Goal: Check status: Check status

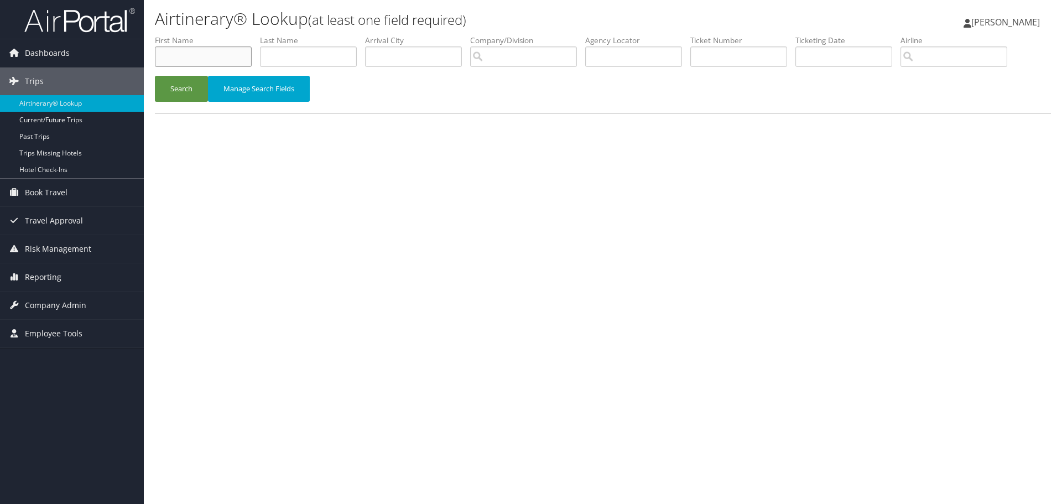
click at [181, 58] on input "text" at bounding box center [203, 56] width 97 height 20
type input "Shayla"
type input "Smith"
click at [155, 76] on button "Search" at bounding box center [181, 89] width 53 height 26
click at [341, 53] on input "text" at bounding box center [308, 56] width 97 height 20
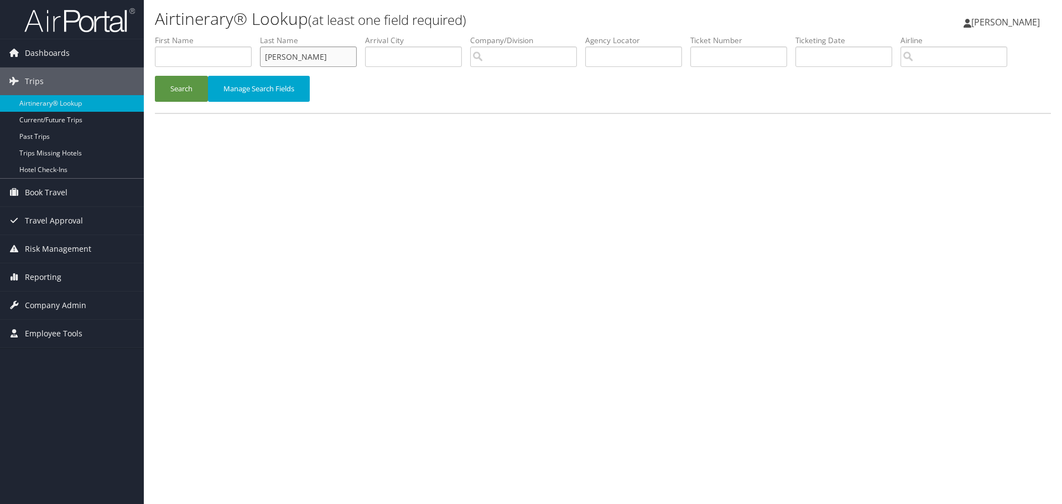
type input "[PERSON_NAME]"
click at [155, 76] on button "Search" at bounding box center [181, 89] width 53 height 26
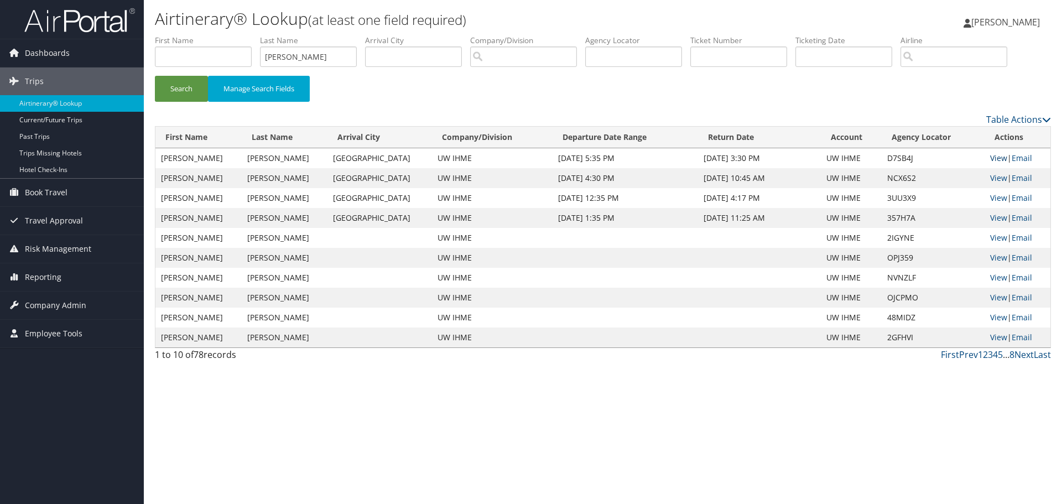
click at [990, 159] on link "View" at bounding box center [998, 158] width 17 height 11
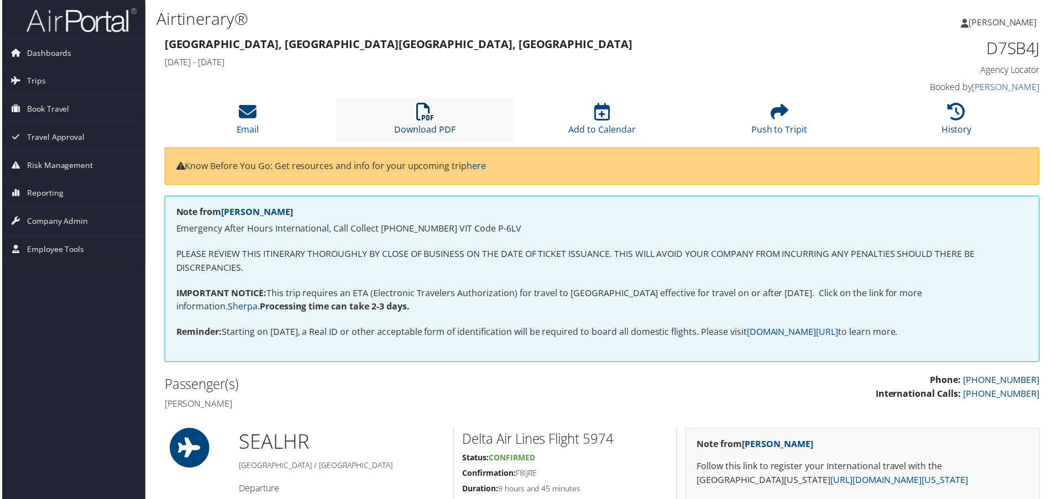
click at [431, 127] on link "Download PDF" at bounding box center [424, 122] width 61 height 27
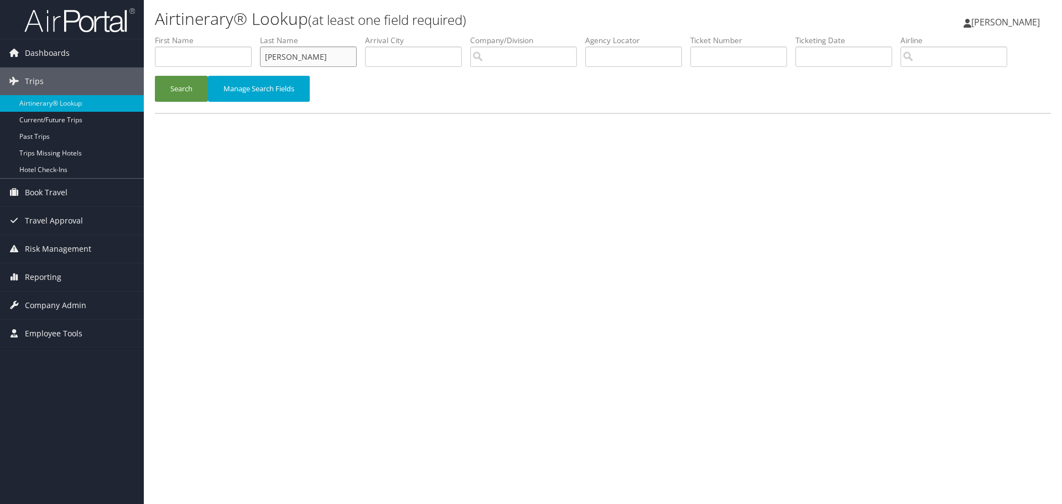
click at [284, 62] on input "[PERSON_NAME]" at bounding box center [308, 56] width 97 height 20
type input "Longfield"
click at [155, 76] on button "Search" at bounding box center [181, 89] width 53 height 26
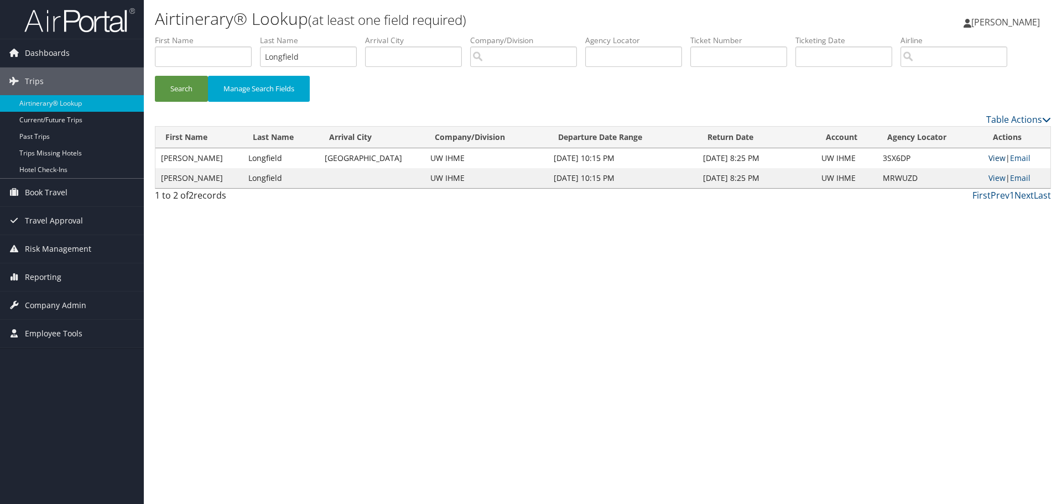
click at [994, 159] on link "View" at bounding box center [996, 158] width 17 height 11
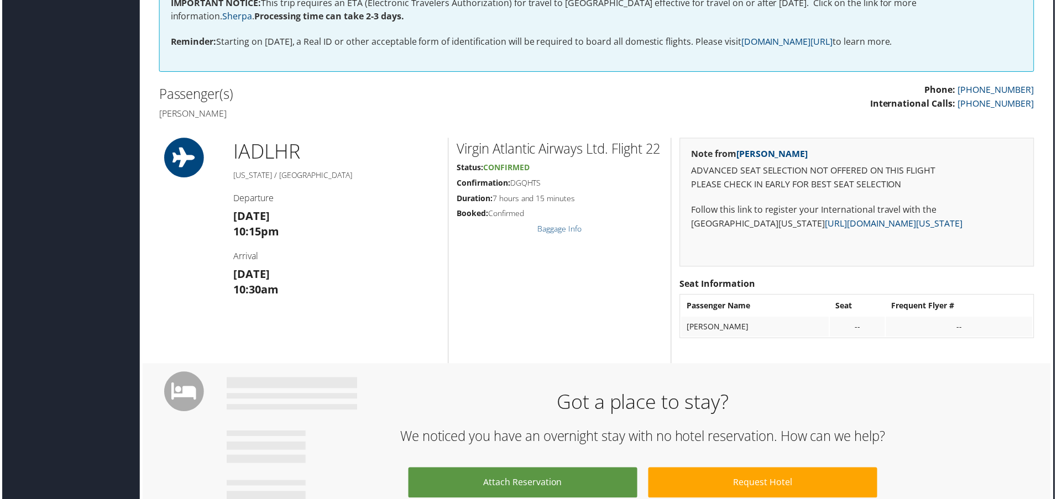
scroll to position [0, 6]
